Goal: Transaction & Acquisition: Download file/media

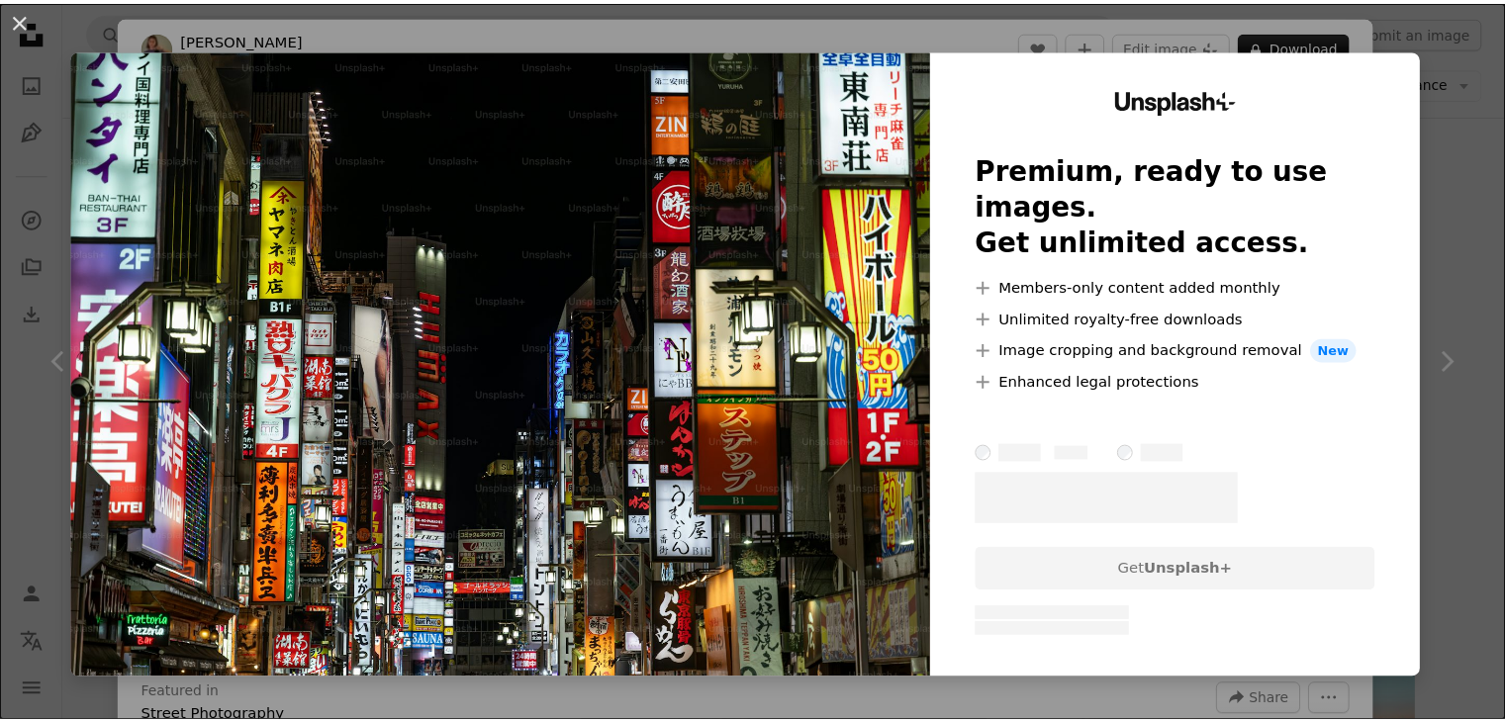
scroll to position [1286, 0]
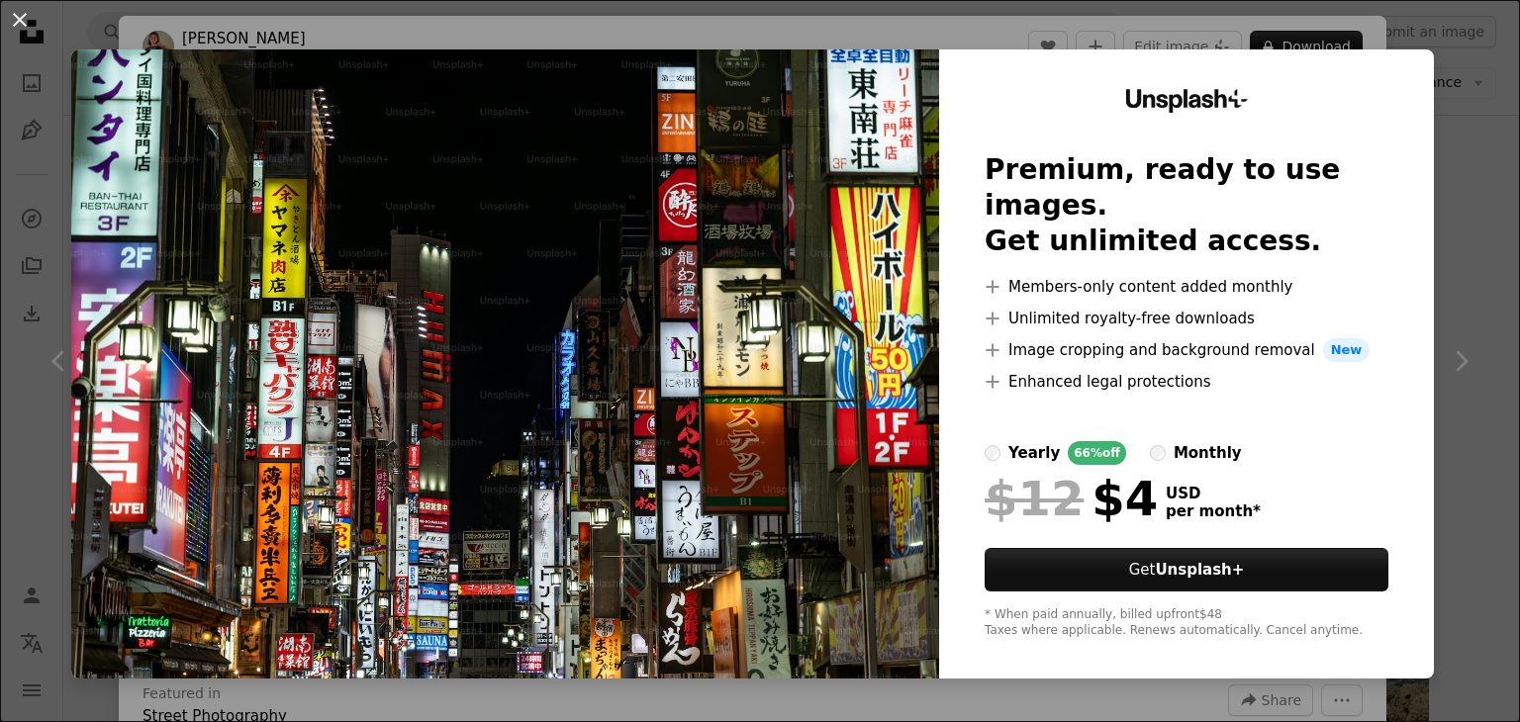
click at [1453, 174] on div "An X shape Unsplash+ Premium, ready to use images. Get unlimited access. A plus…" at bounding box center [760, 361] width 1520 height 722
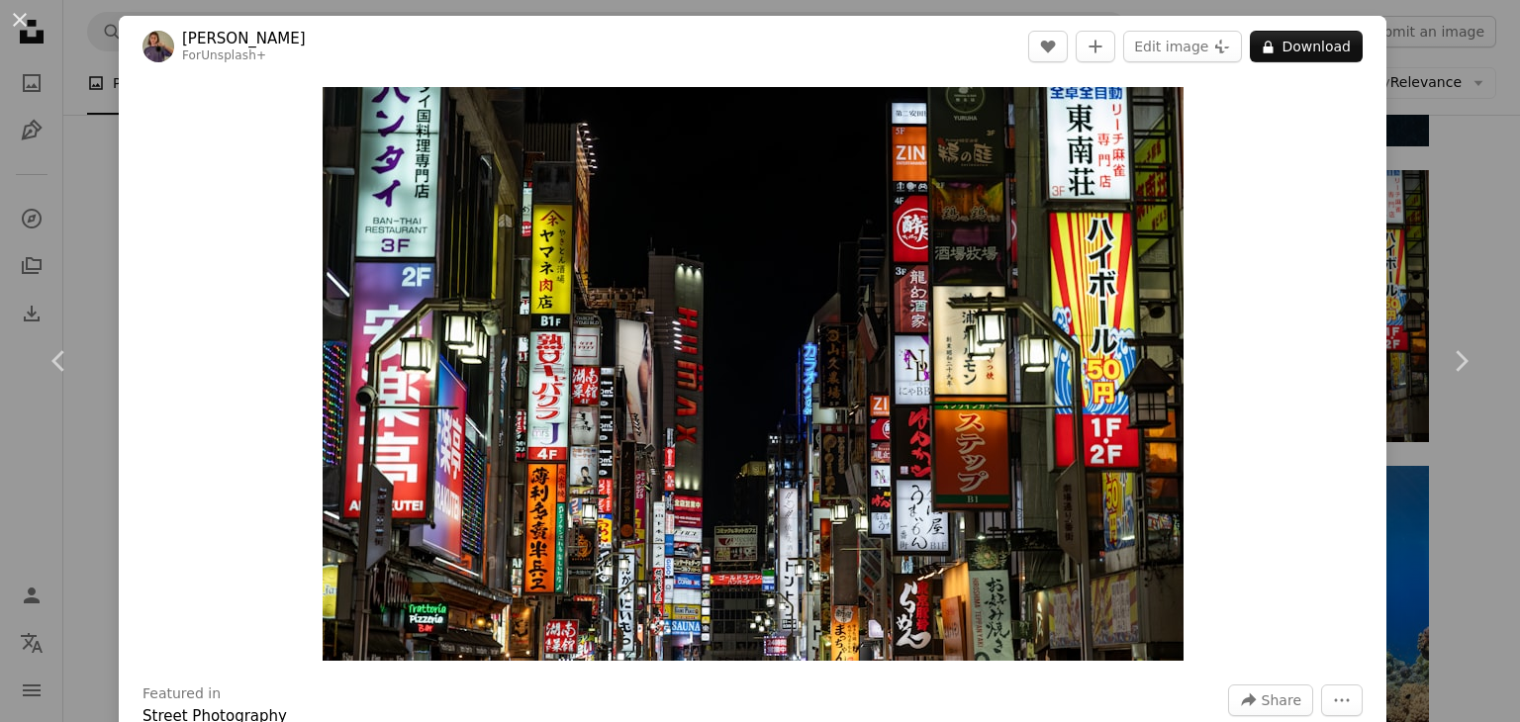
click at [1453, 174] on div "An X shape Chevron left Chevron right [PERSON_NAME] For Unsplash+ A heart A plu…" at bounding box center [760, 361] width 1520 height 722
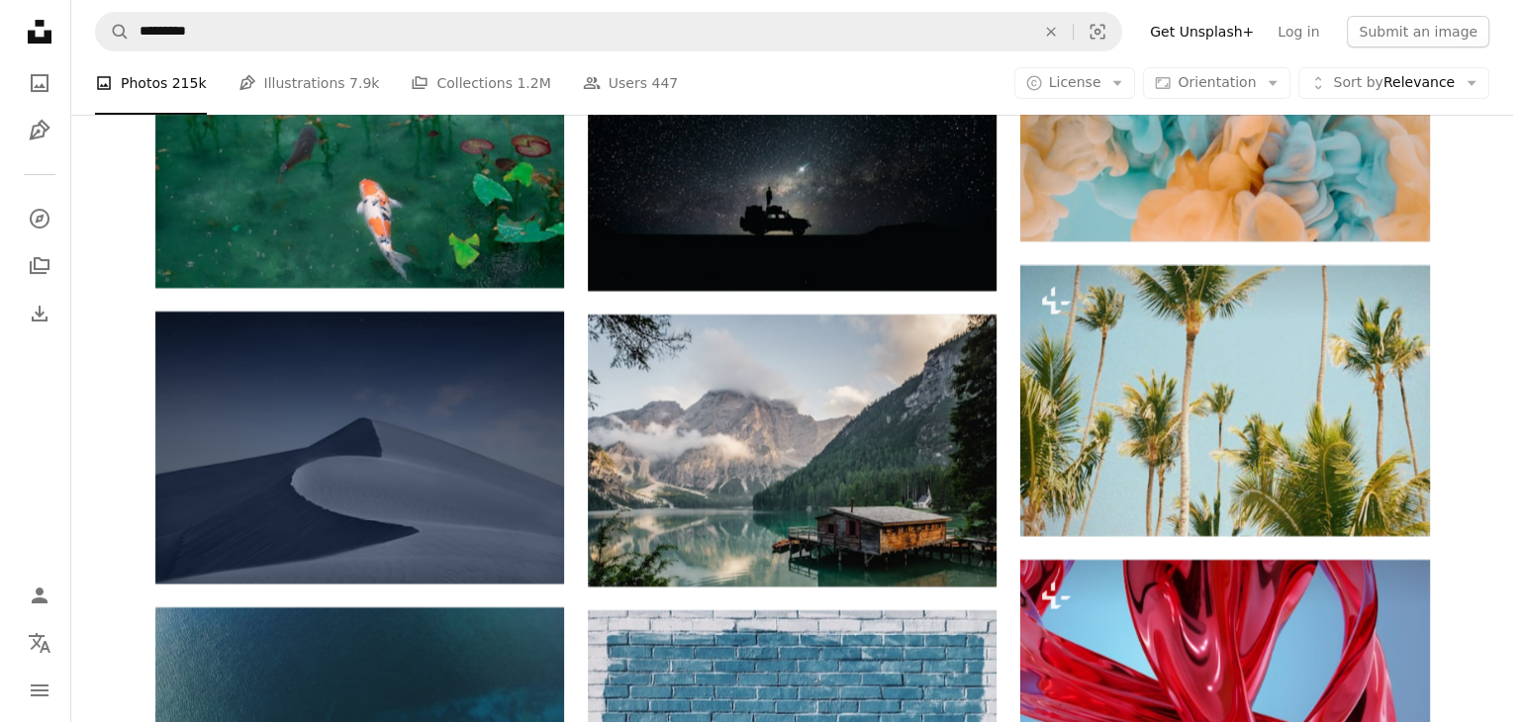
scroll to position [8112, 0]
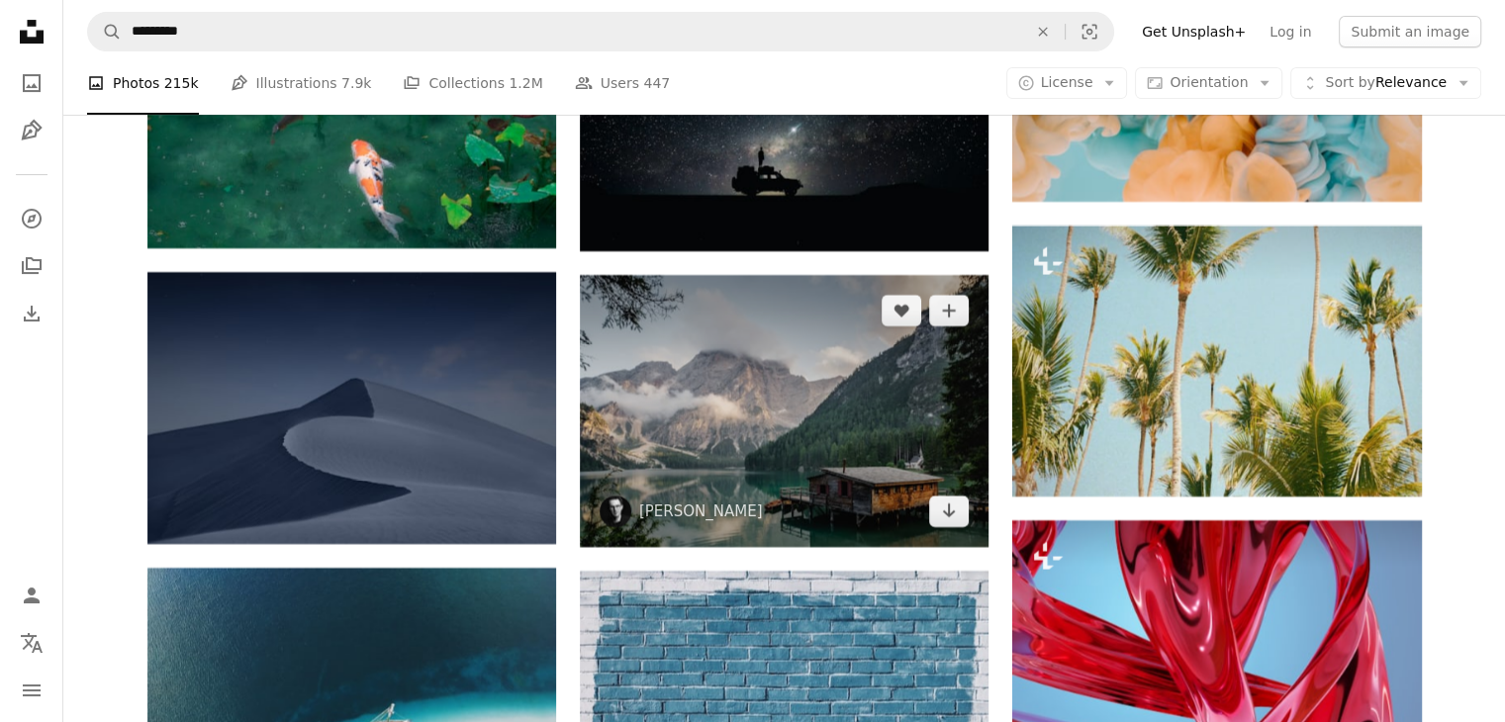
click at [894, 357] on img at bounding box center [784, 411] width 409 height 272
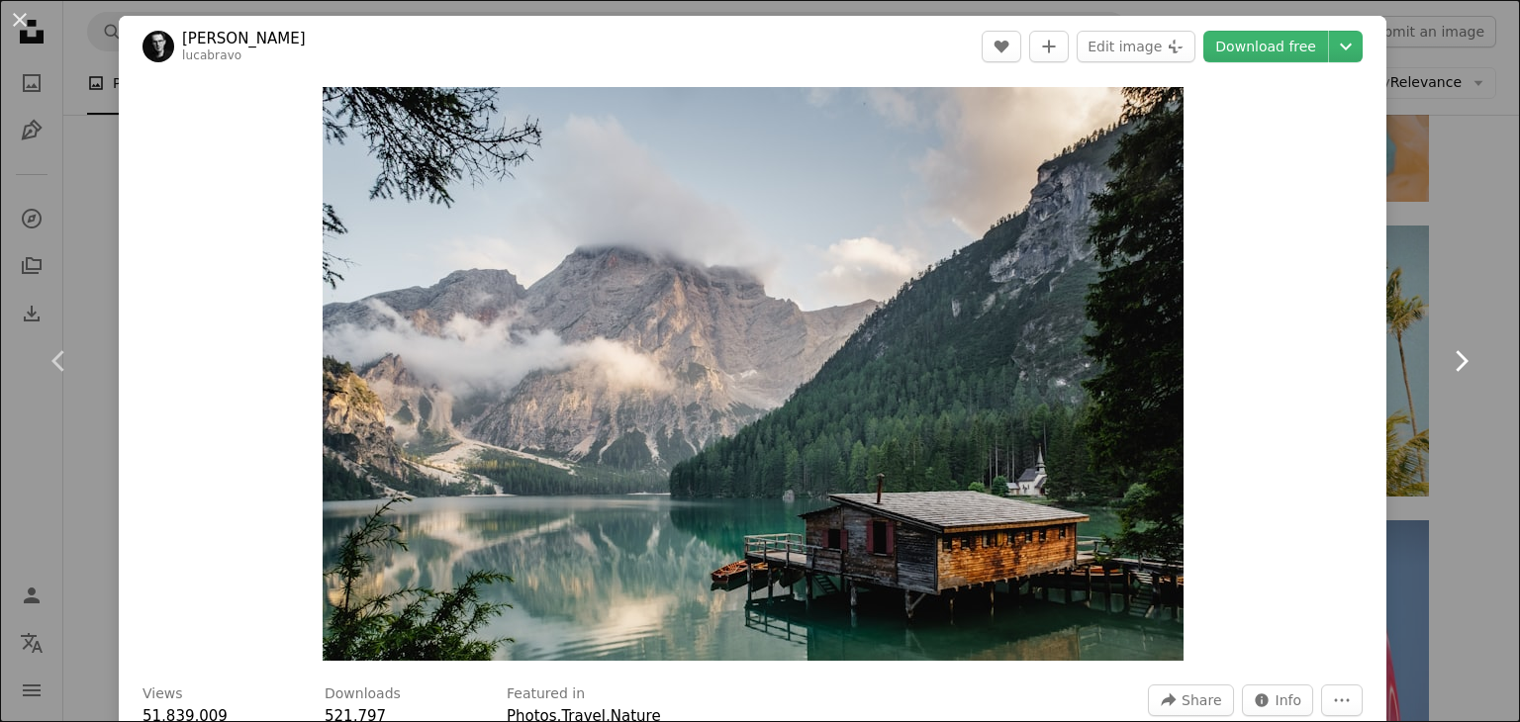
click at [1407, 308] on link "Chevron right" at bounding box center [1460, 361] width 119 height 190
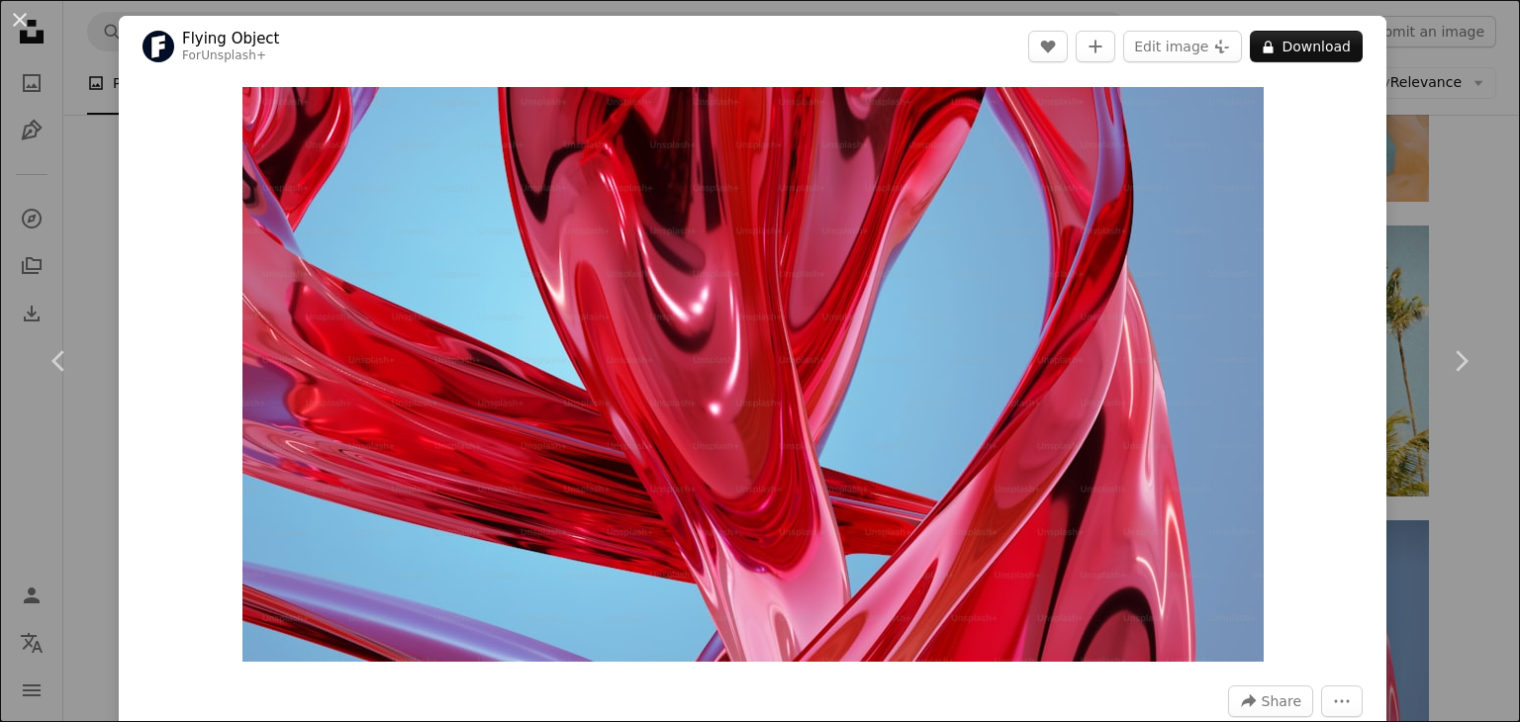
scroll to position [396, 0]
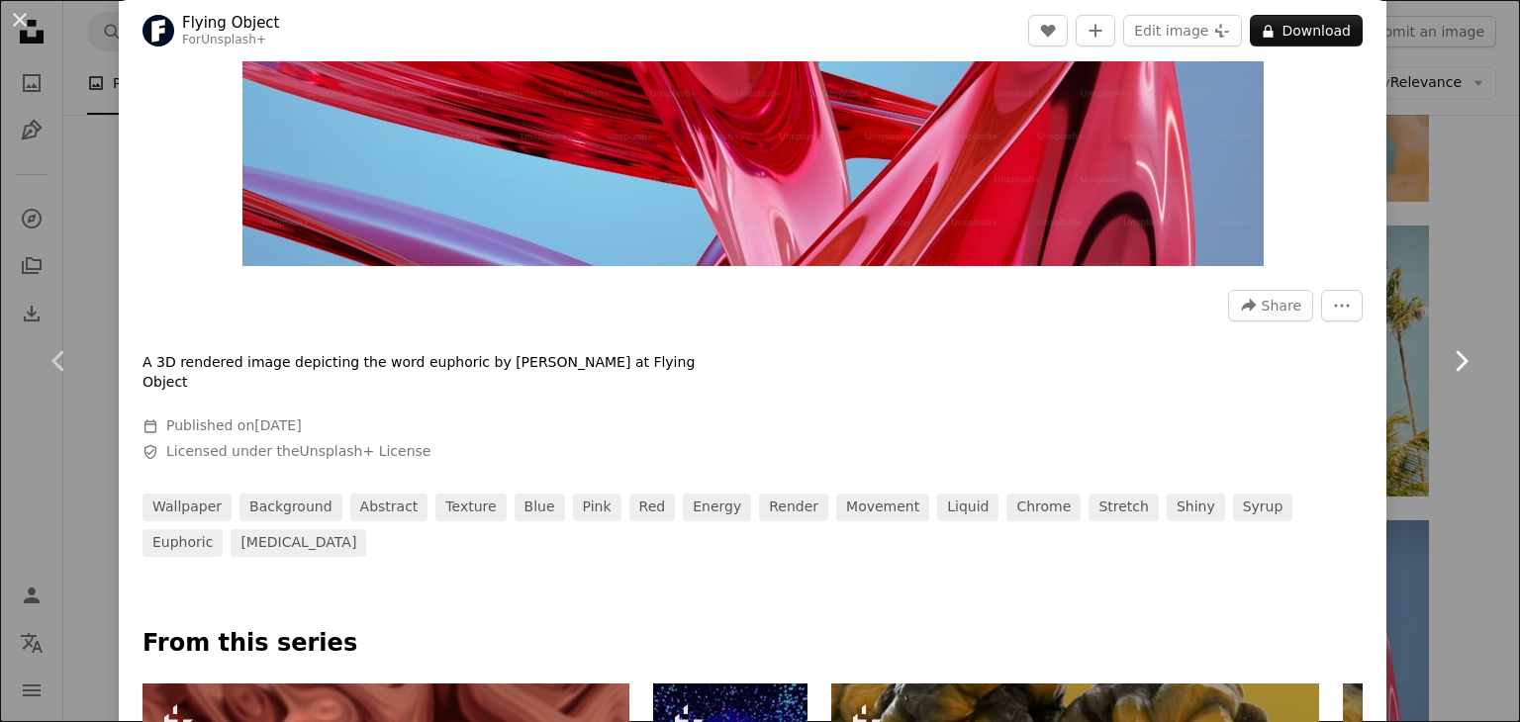
click at [1417, 309] on link "Chevron right" at bounding box center [1460, 361] width 119 height 190
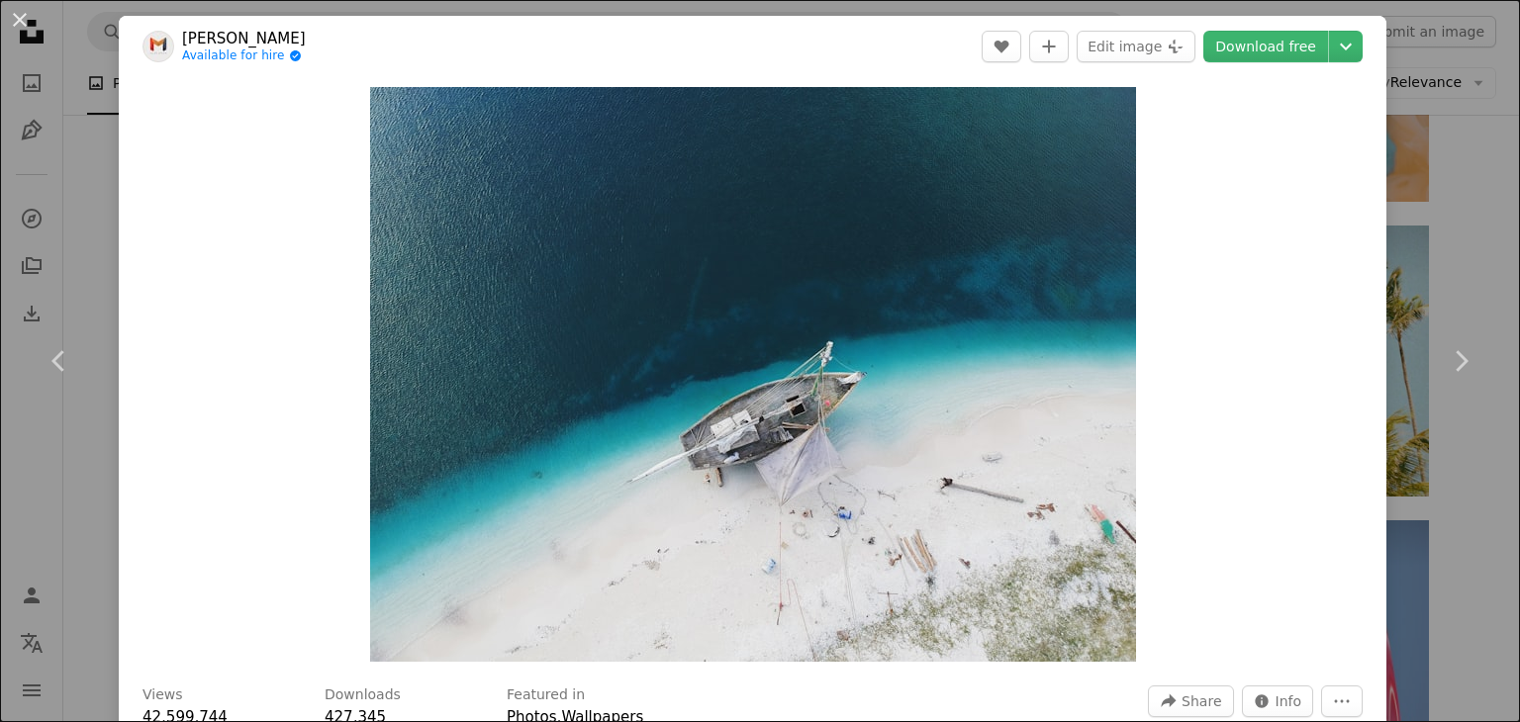
click at [1470, 152] on div "An X shape Chevron left Chevron right [PERSON_NAME] Available for hire A checkm…" at bounding box center [760, 361] width 1520 height 722
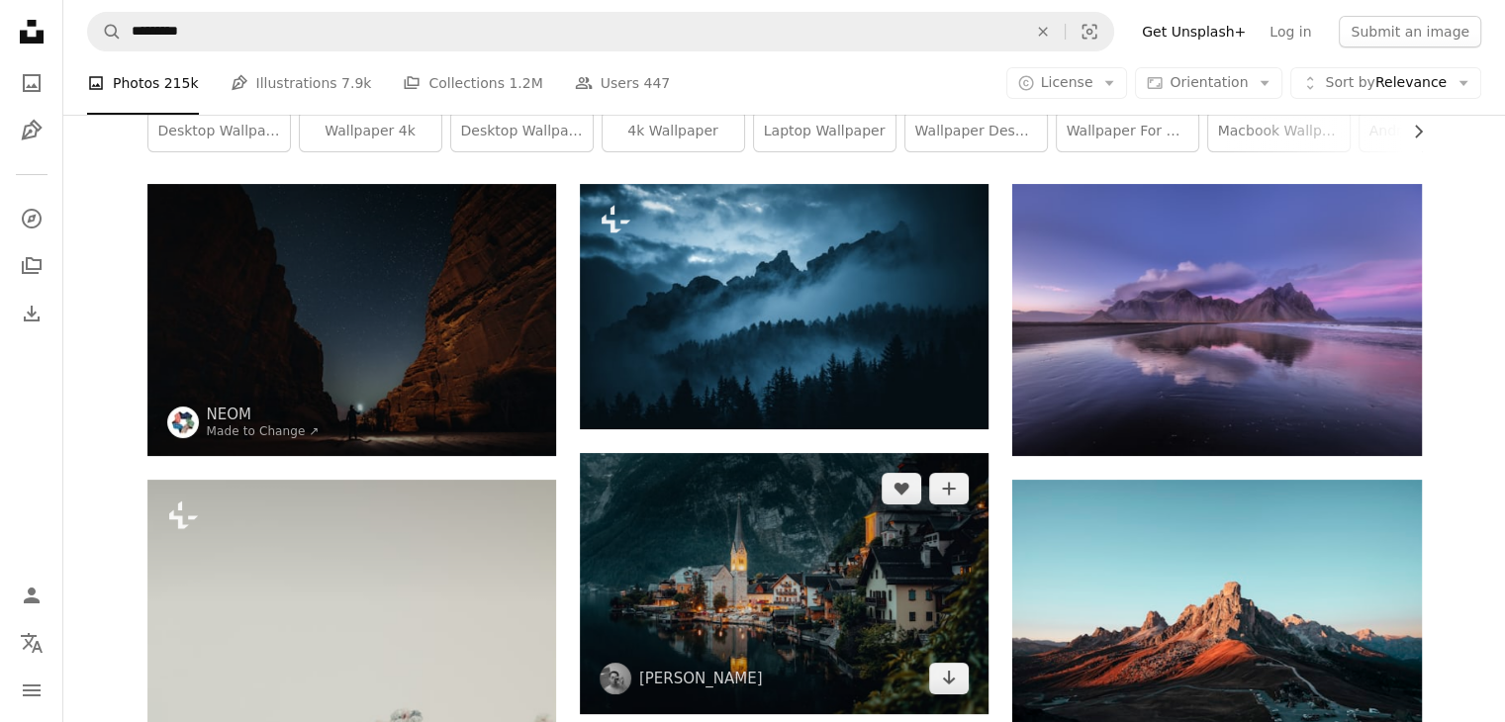
scroll to position [117, 0]
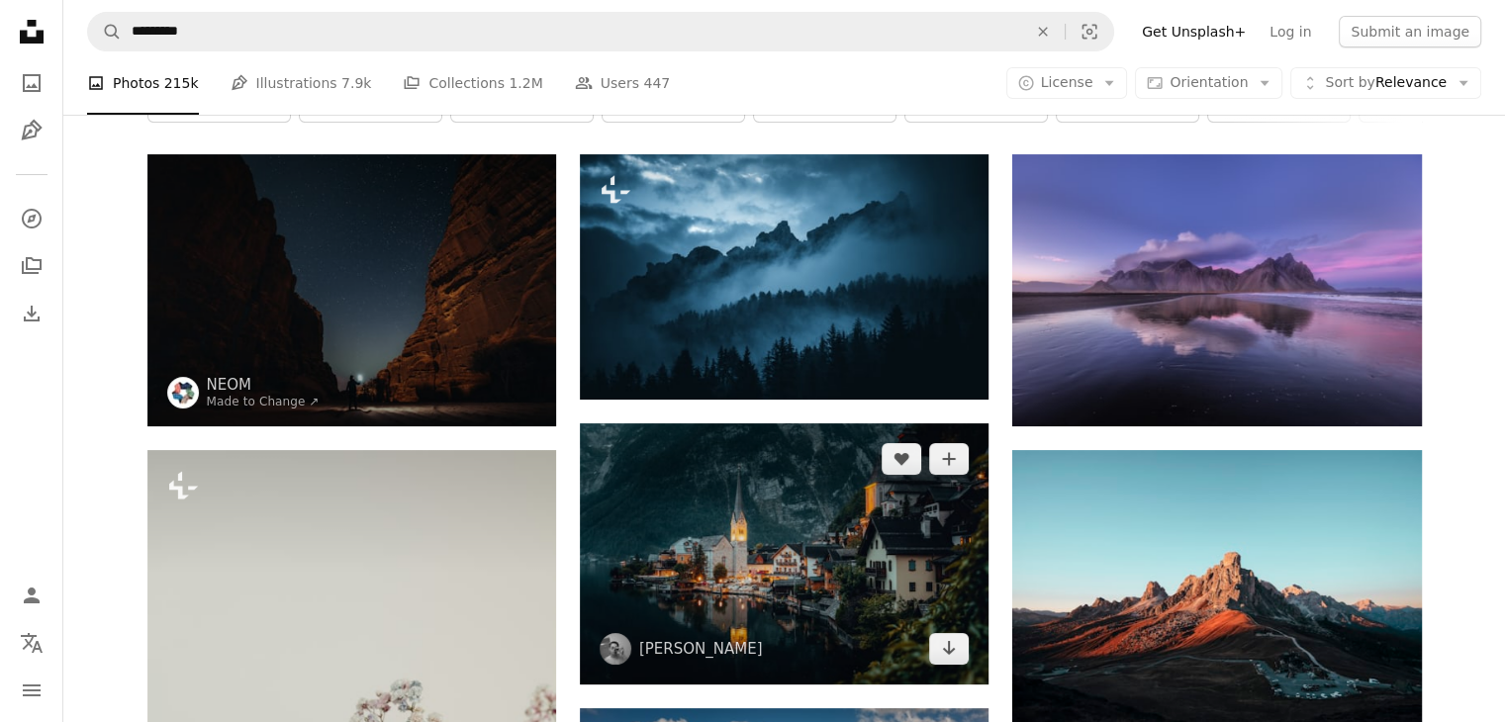
click at [695, 550] on img at bounding box center [784, 554] width 409 height 262
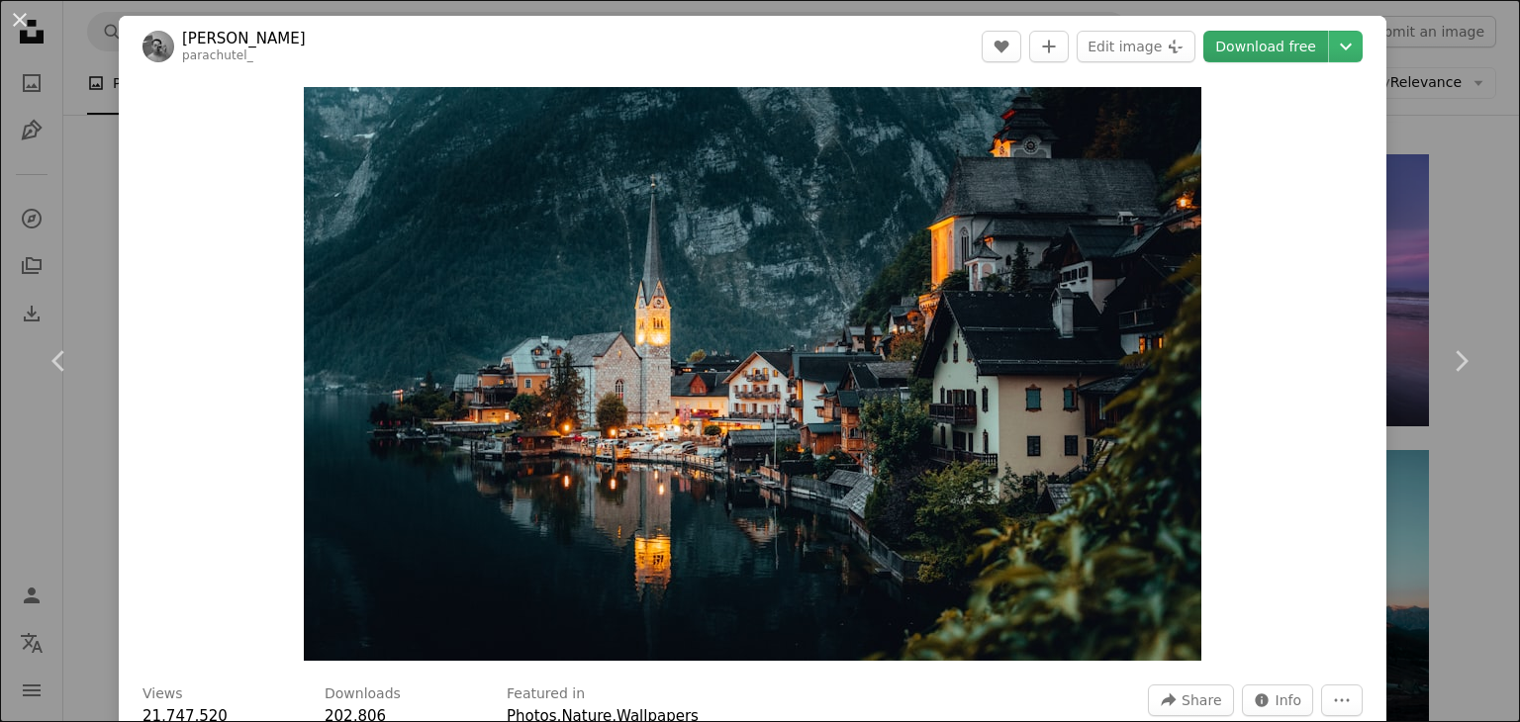
click at [1273, 42] on link "Download free" at bounding box center [1265, 47] width 125 height 32
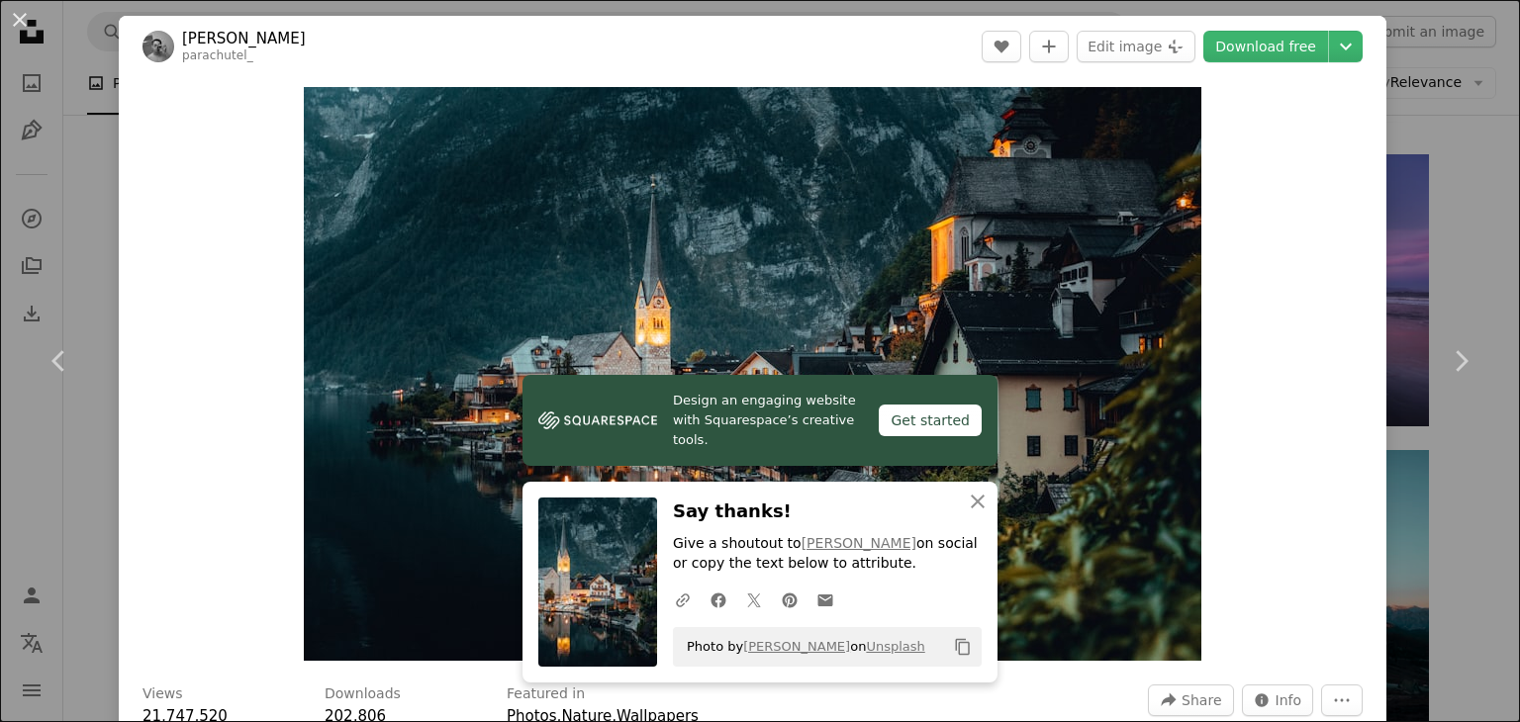
click at [1439, 225] on div "An X shape Chevron left Chevron right Design an engaging website with Squarespa…" at bounding box center [760, 361] width 1520 height 722
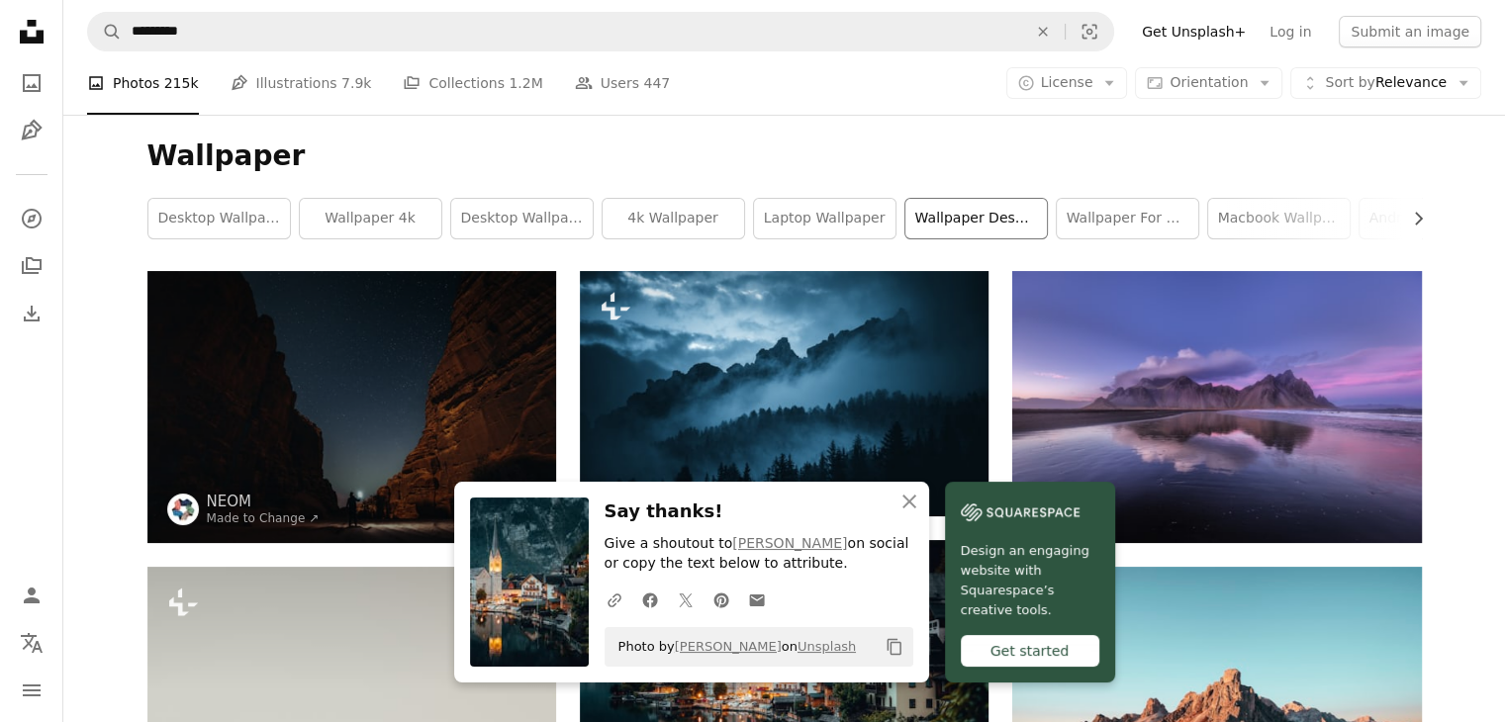
click at [946, 218] on link "wallpaper desktop" at bounding box center [975, 219] width 141 height 40
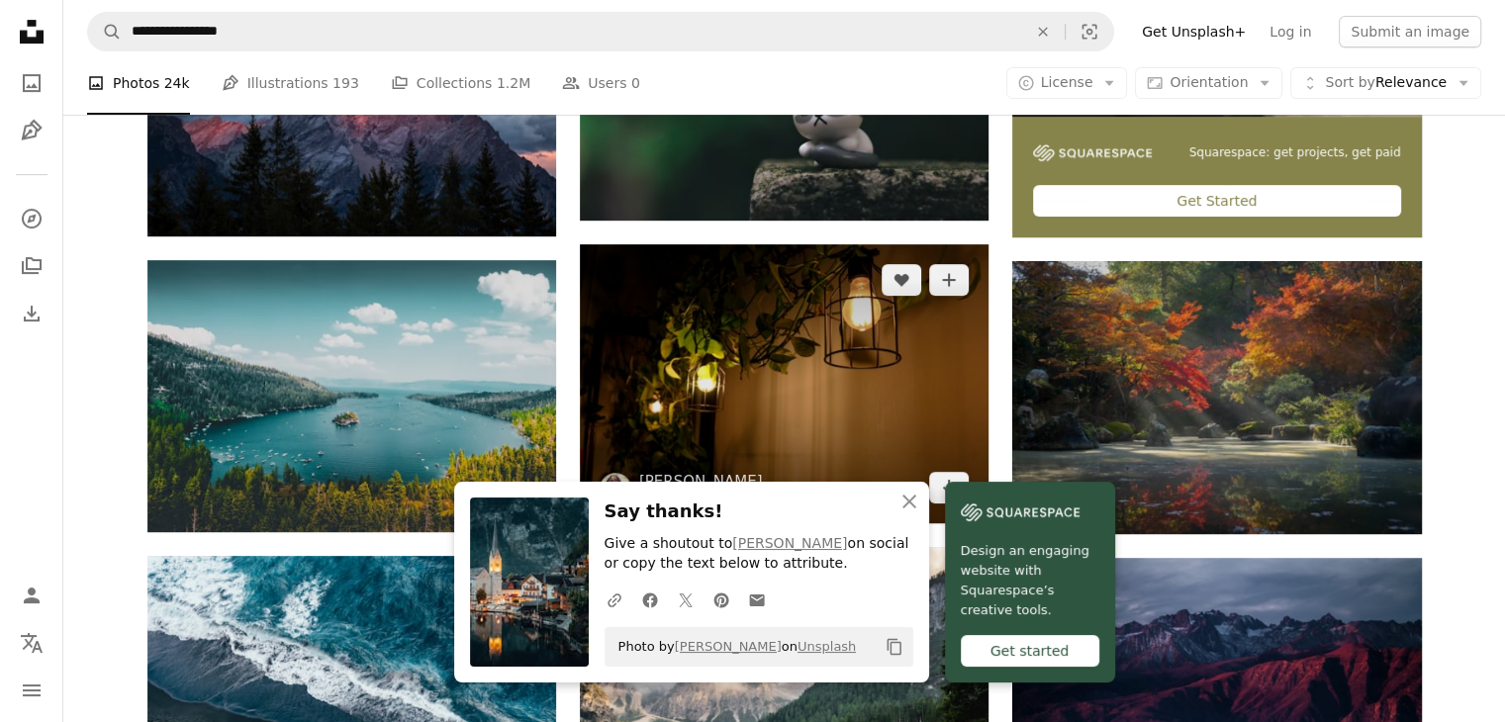
scroll to position [396, 0]
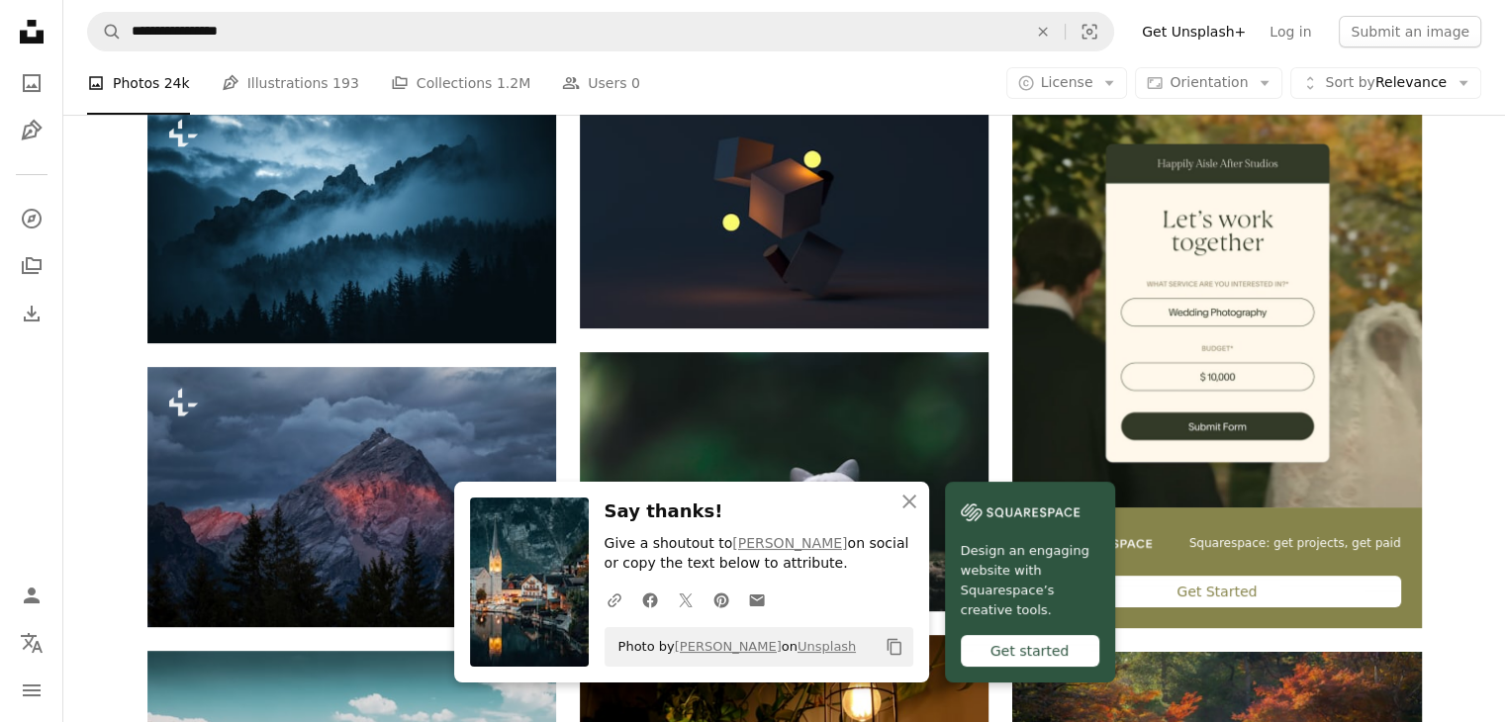
click at [1216, 37] on link "Get Unsplash+" at bounding box center [1194, 32] width 128 height 32
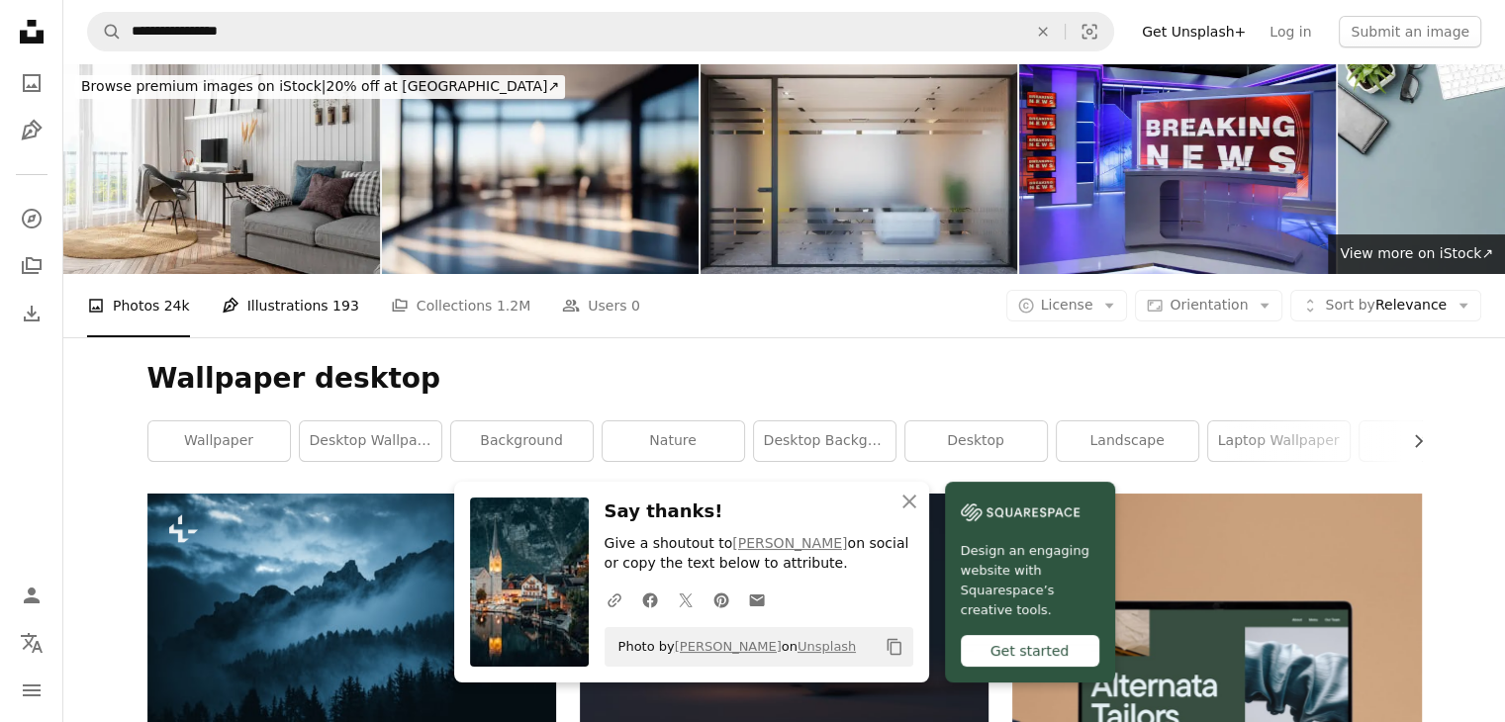
click at [287, 311] on link "Pen Tool Illustrations 193" at bounding box center [291, 305] width 138 height 63
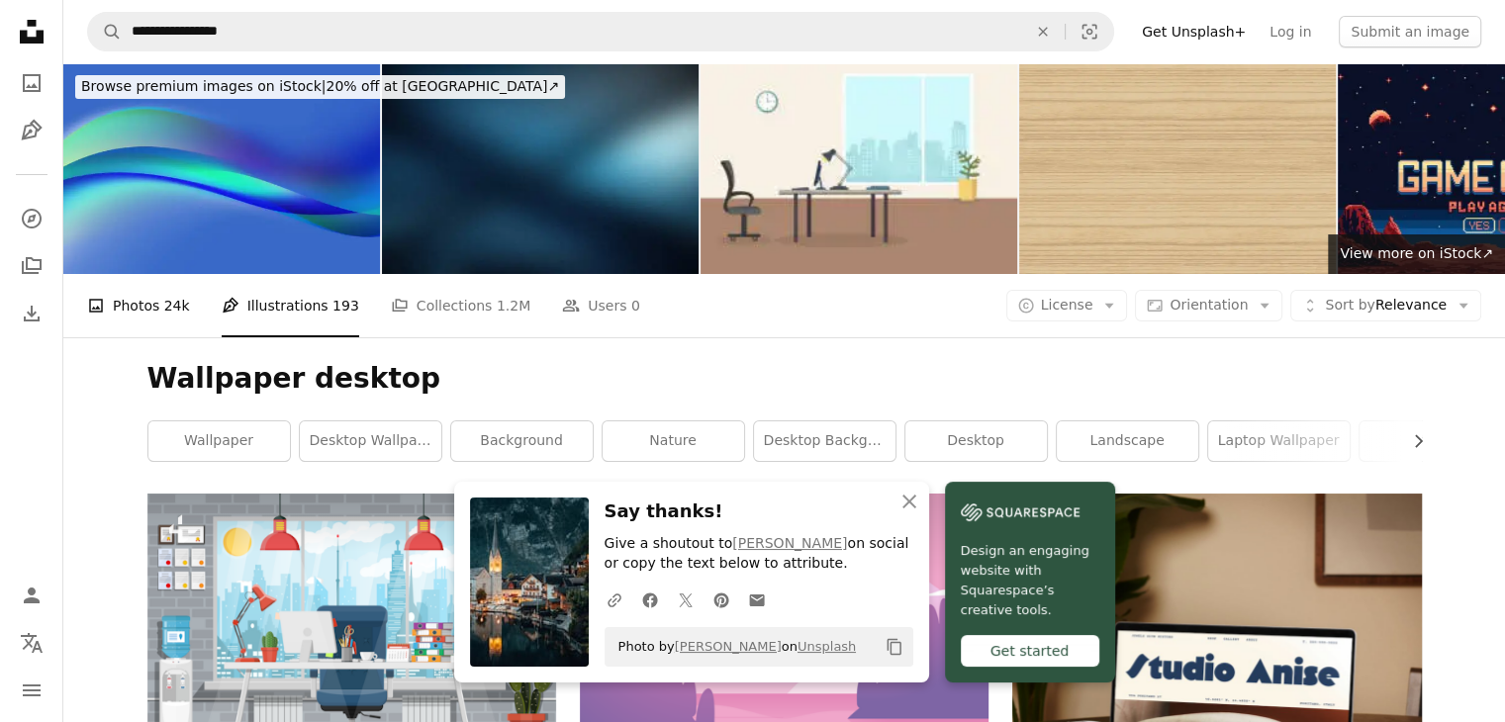
click at [130, 298] on link "A photo Photos 24k" at bounding box center [138, 305] width 103 height 63
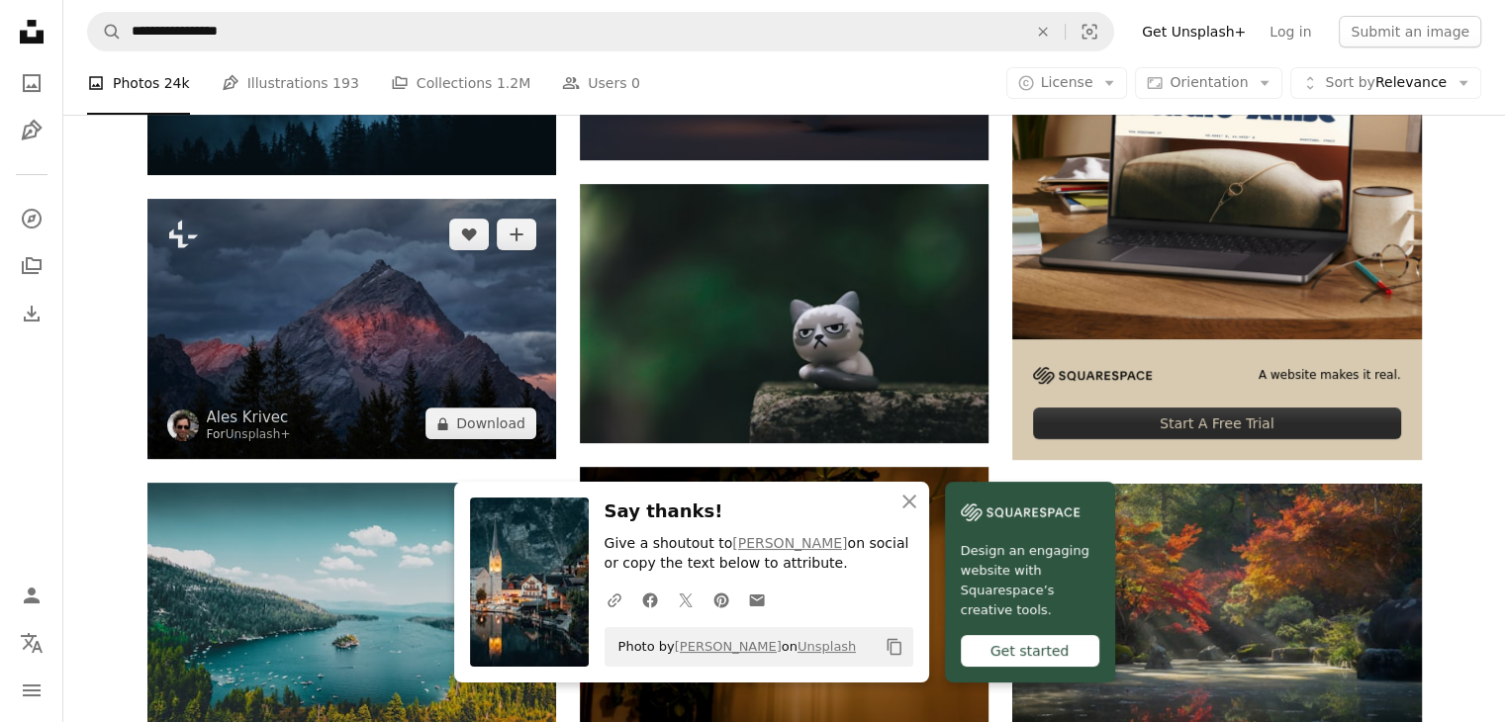
scroll to position [594, 0]
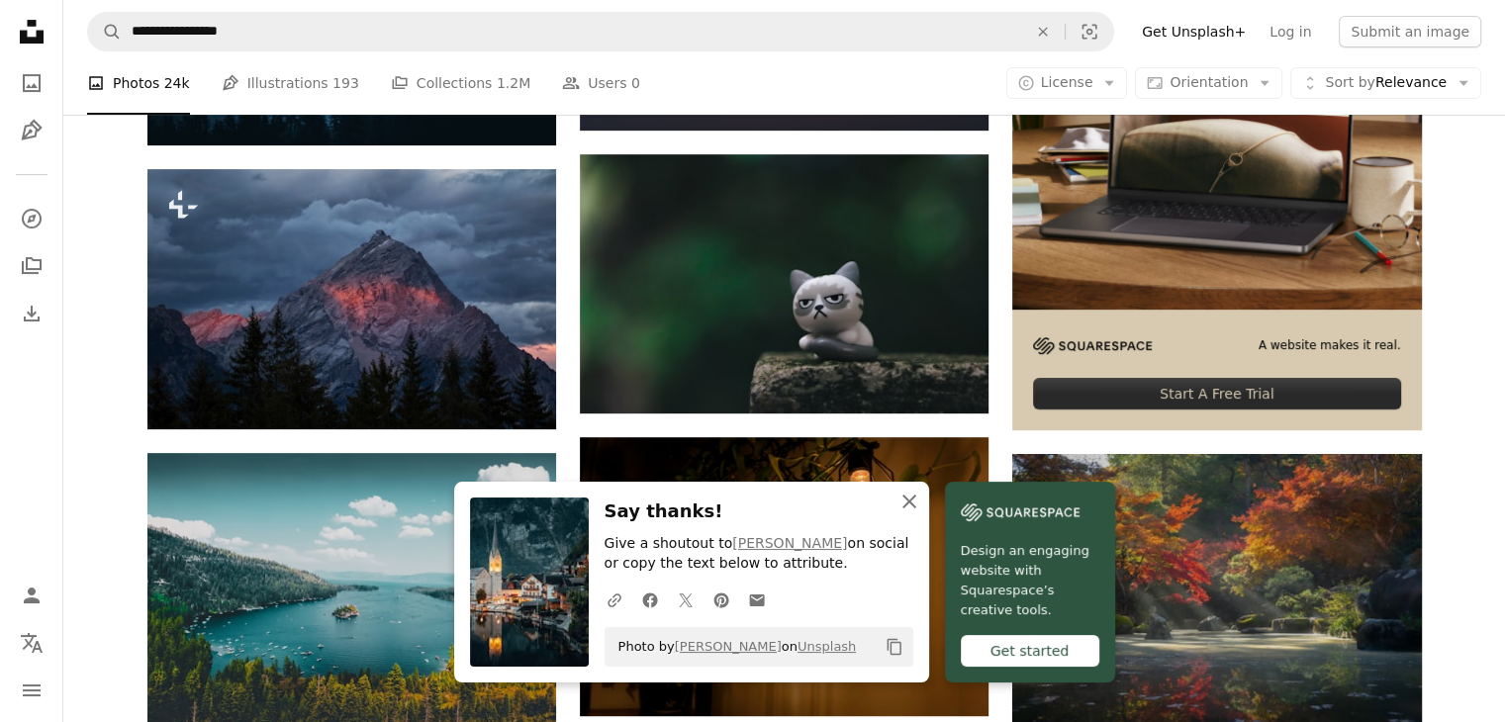
click at [890, 496] on button "An X shape Close" at bounding box center [909, 502] width 40 height 40
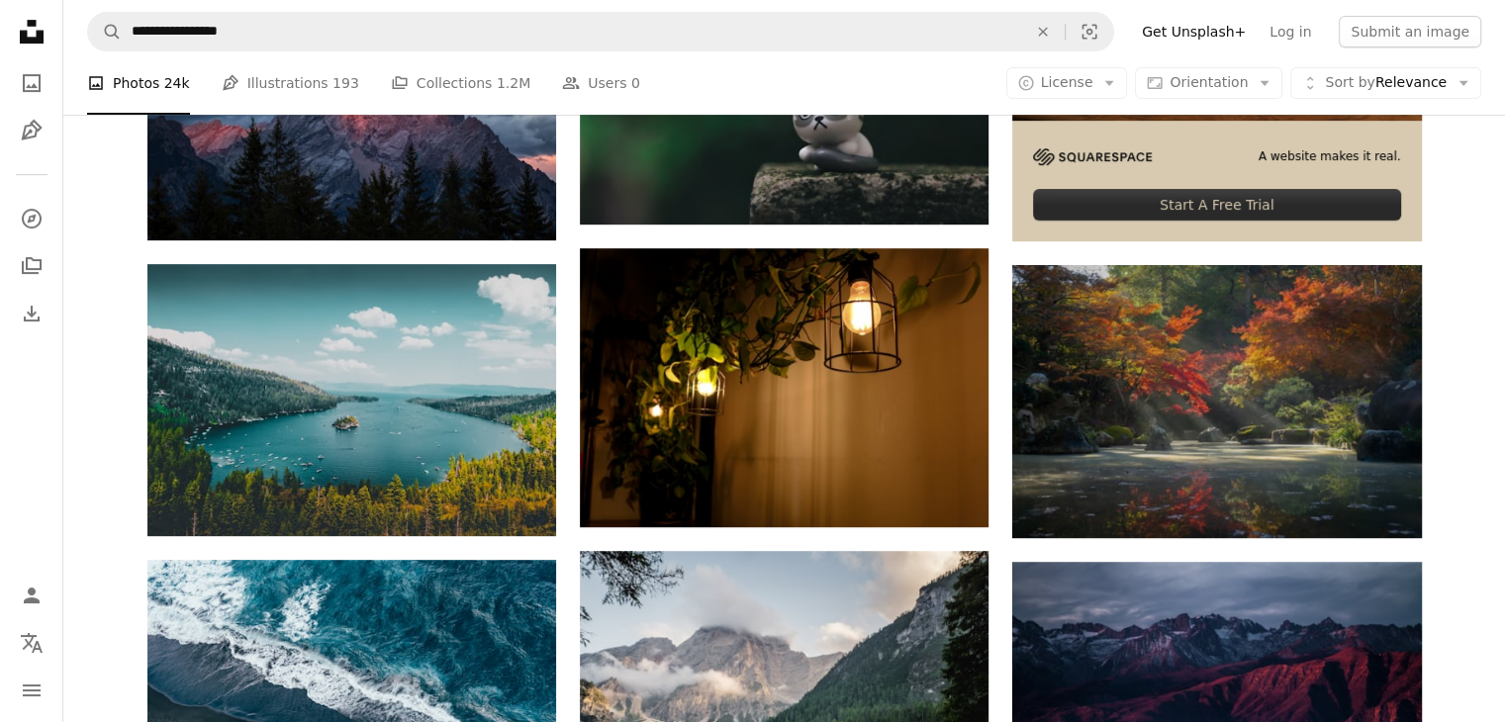
scroll to position [890, 0]
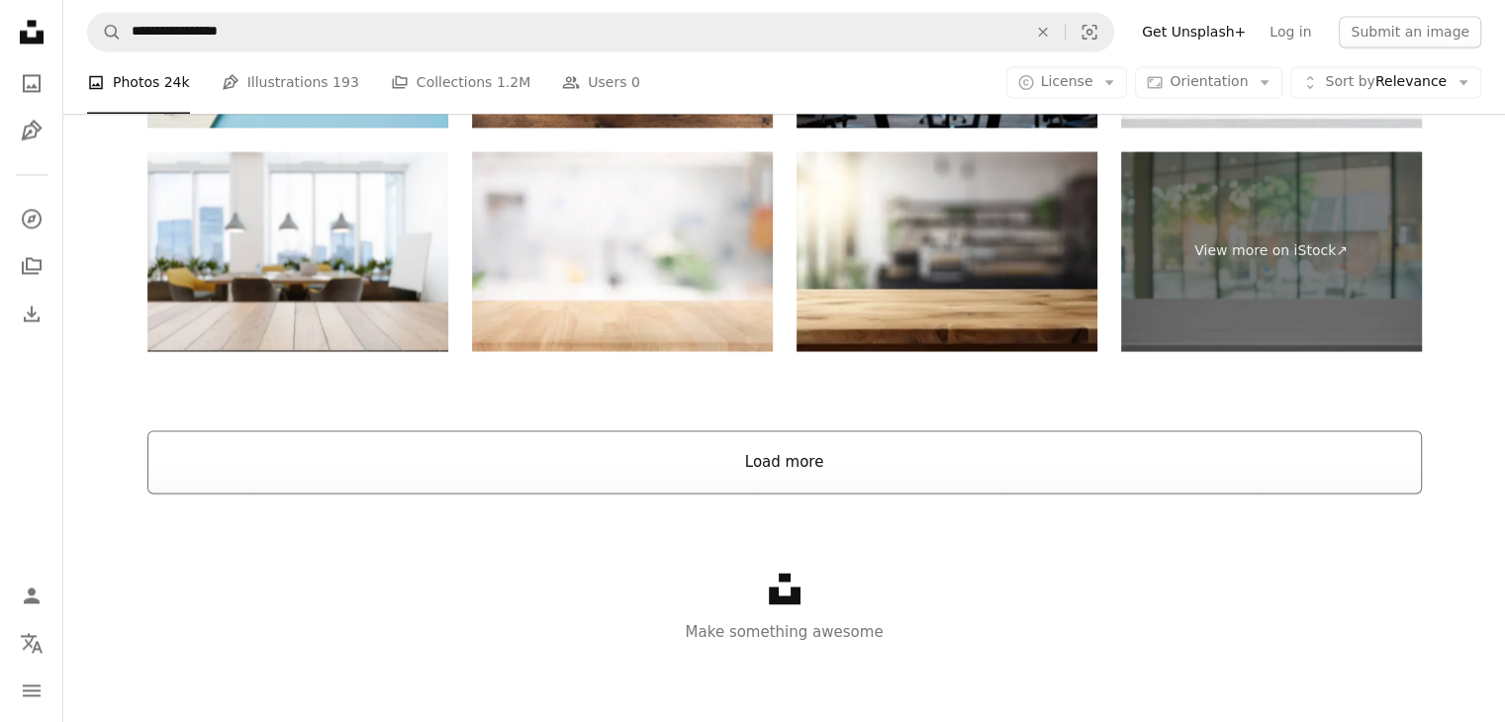
click at [922, 467] on button "Load more" at bounding box center [784, 461] width 1274 height 63
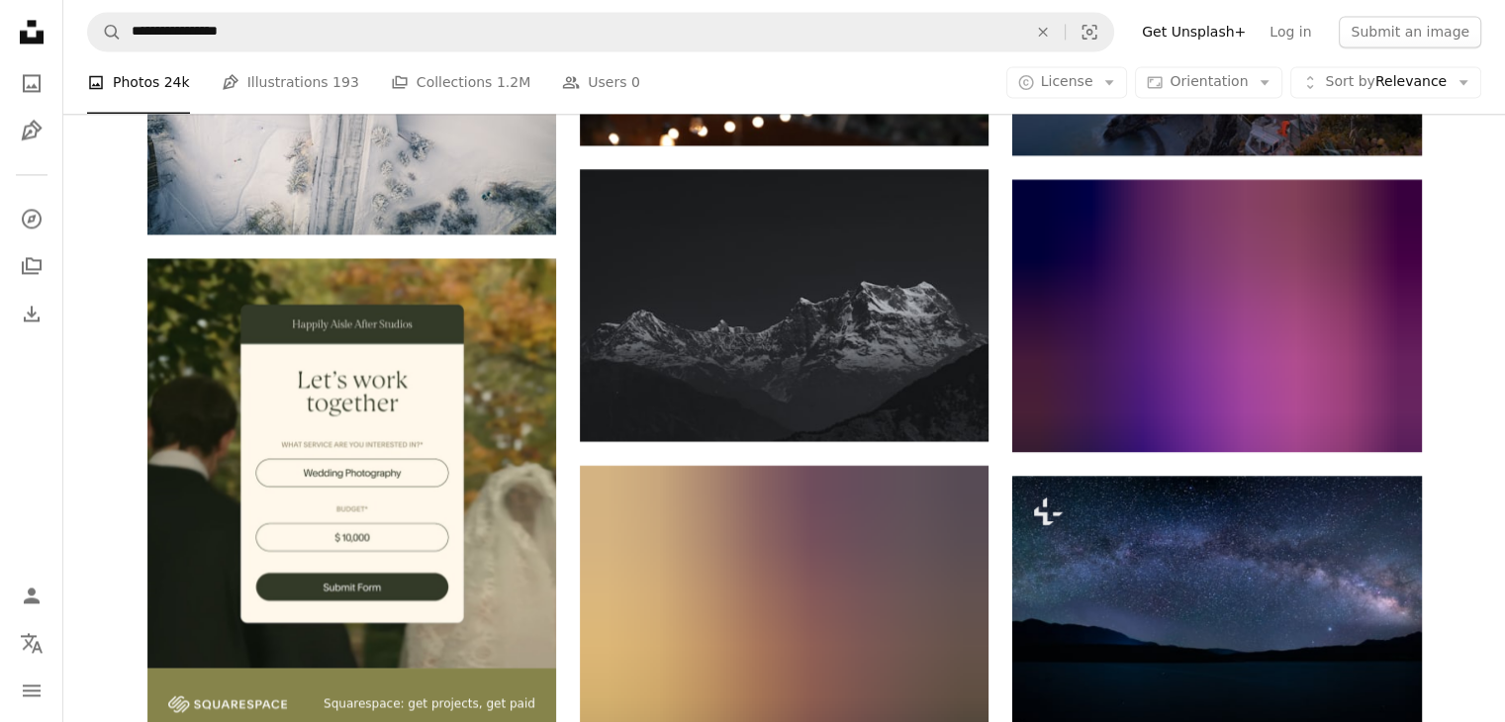
scroll to position [3217, 0]
